Goal: Use online tool/utility

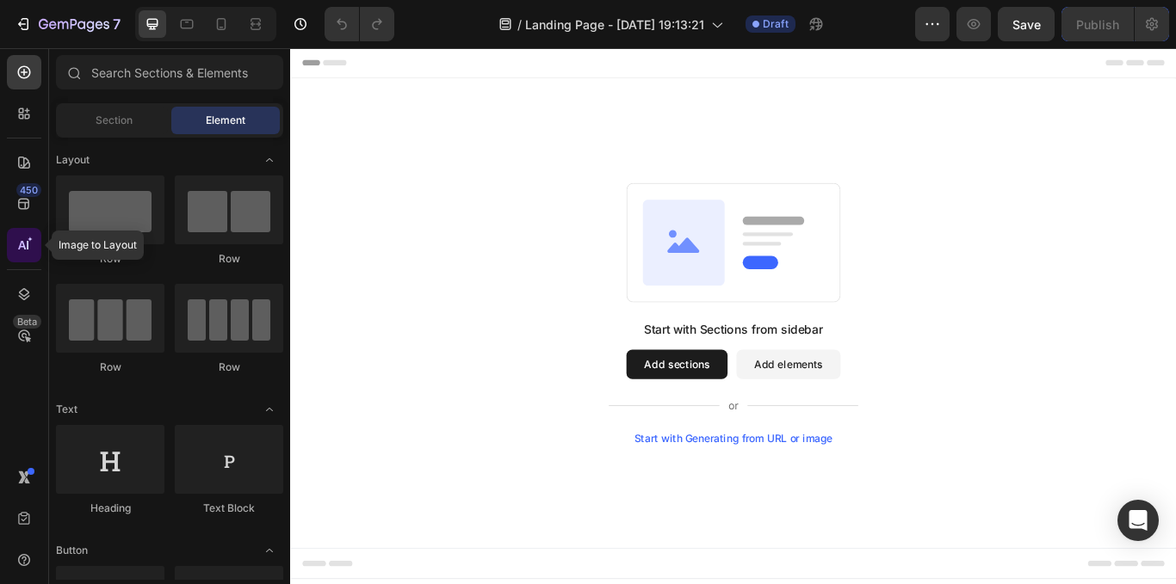
click at [28, 251] on icon at bounding box center [23, 245] width 17 height 17
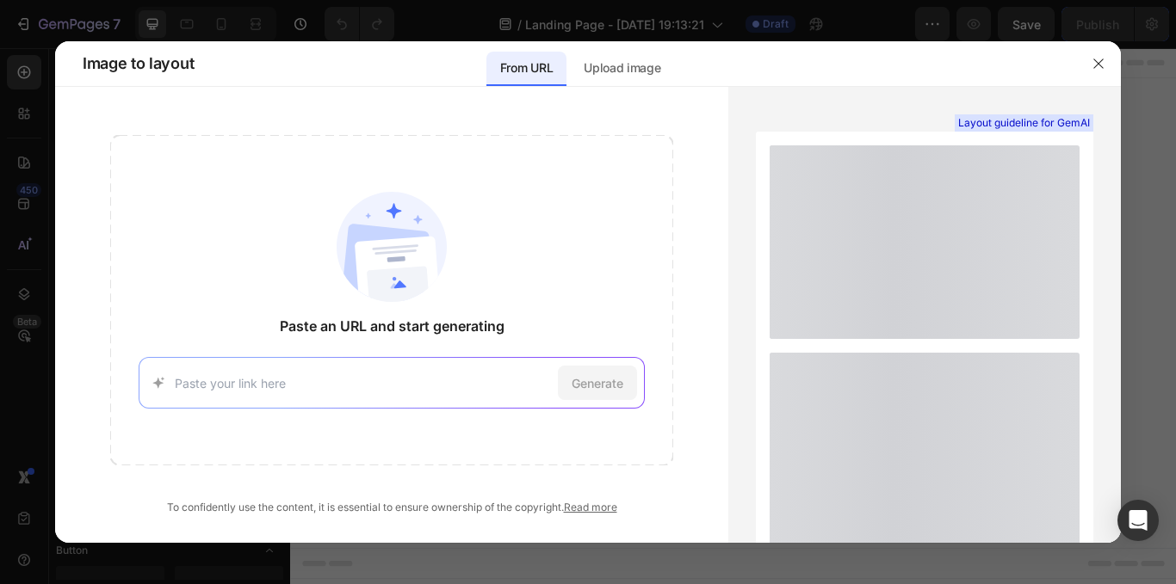
click at [331, 378] on input at bounding box center [363, 383] width 377 height 18
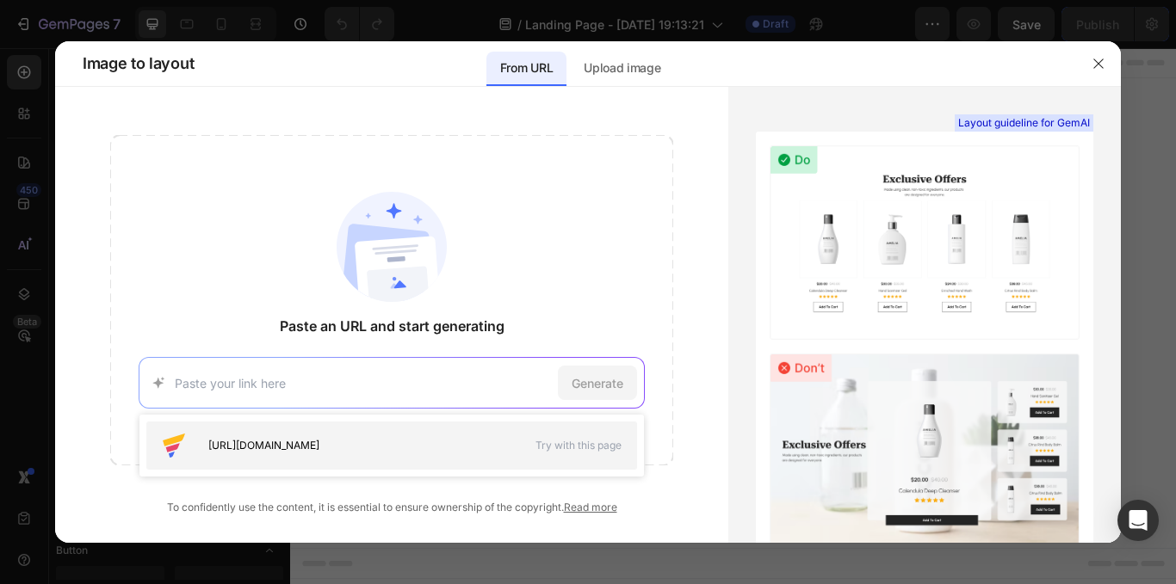
click at [419, 437] on div "[URL][DOMAIN_NAME]" at bounding box center [337, 446] width 355 height 28
type input "[URL][DOMAIN_NAME]"
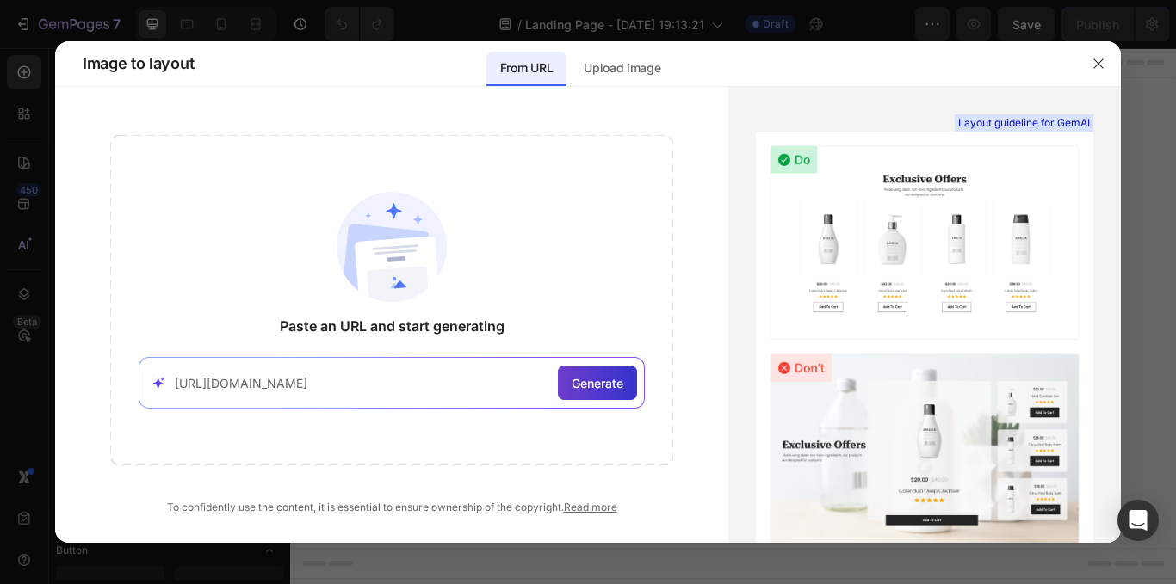
click at [587, 381] on span "Generate" at bounding box center [597, 383] width 52 height 18
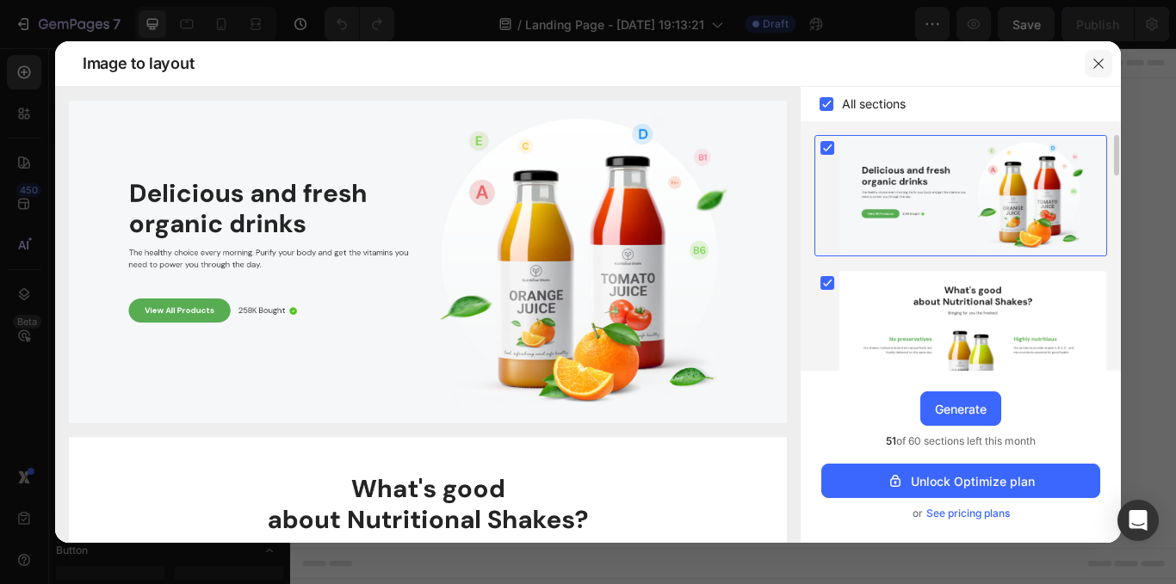
click at [1090, 50] on button "button" at bounding box center [1098, 64] width 28 height 28
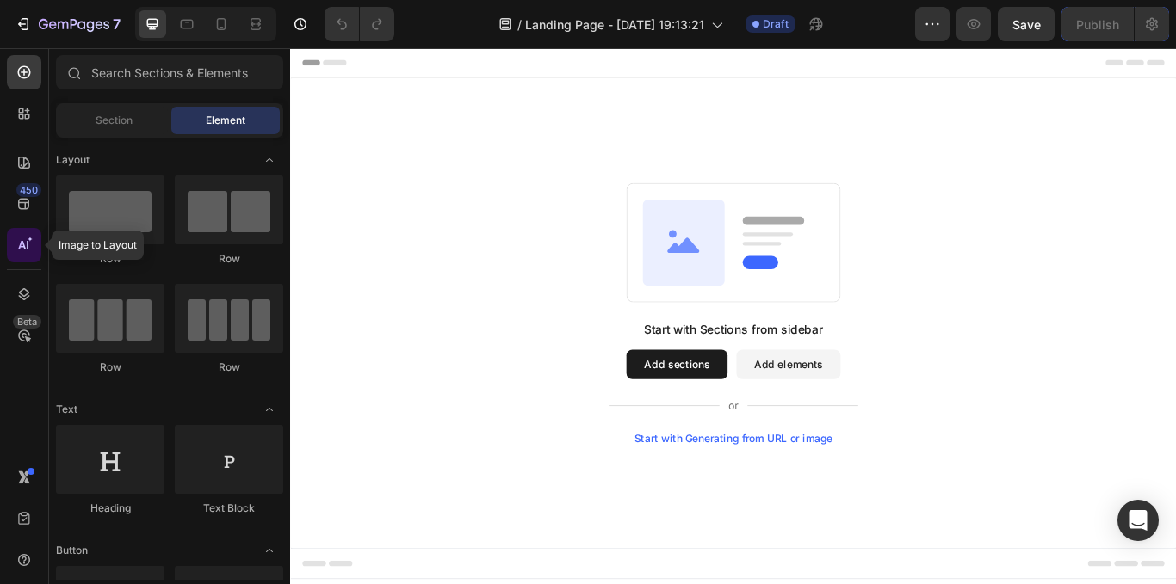
click at [33, 256] on div at bounding box center [24, 245] width 34 height 34
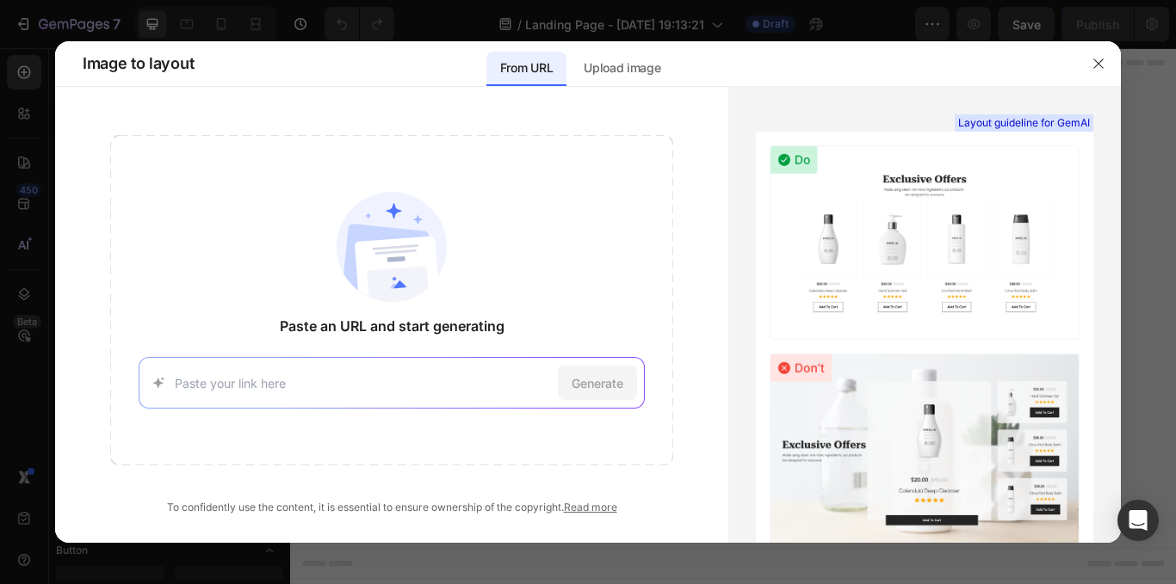
paste input "[URL][DOMAIN_NAME]"
type input "[URL][DOMAIN_NAME]"
click at [564, 367] on div "Generate" at bounding box center [597, 383] width 79 height 34
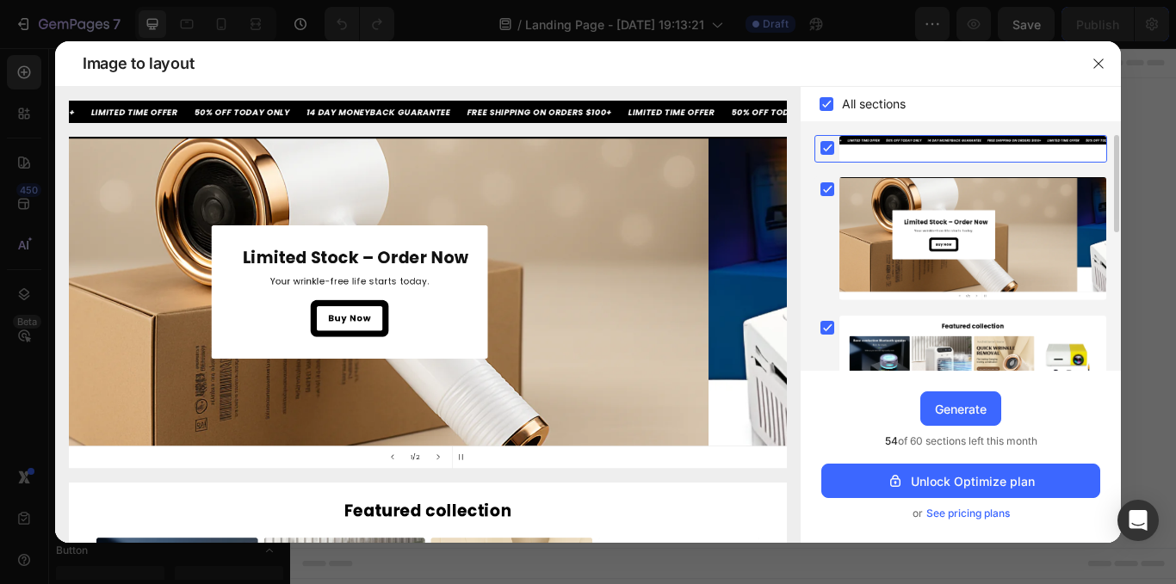
click at [1114, 68] on div at bounding box center [1098, 63] width 45 height 45
